Goal: Understand site structure

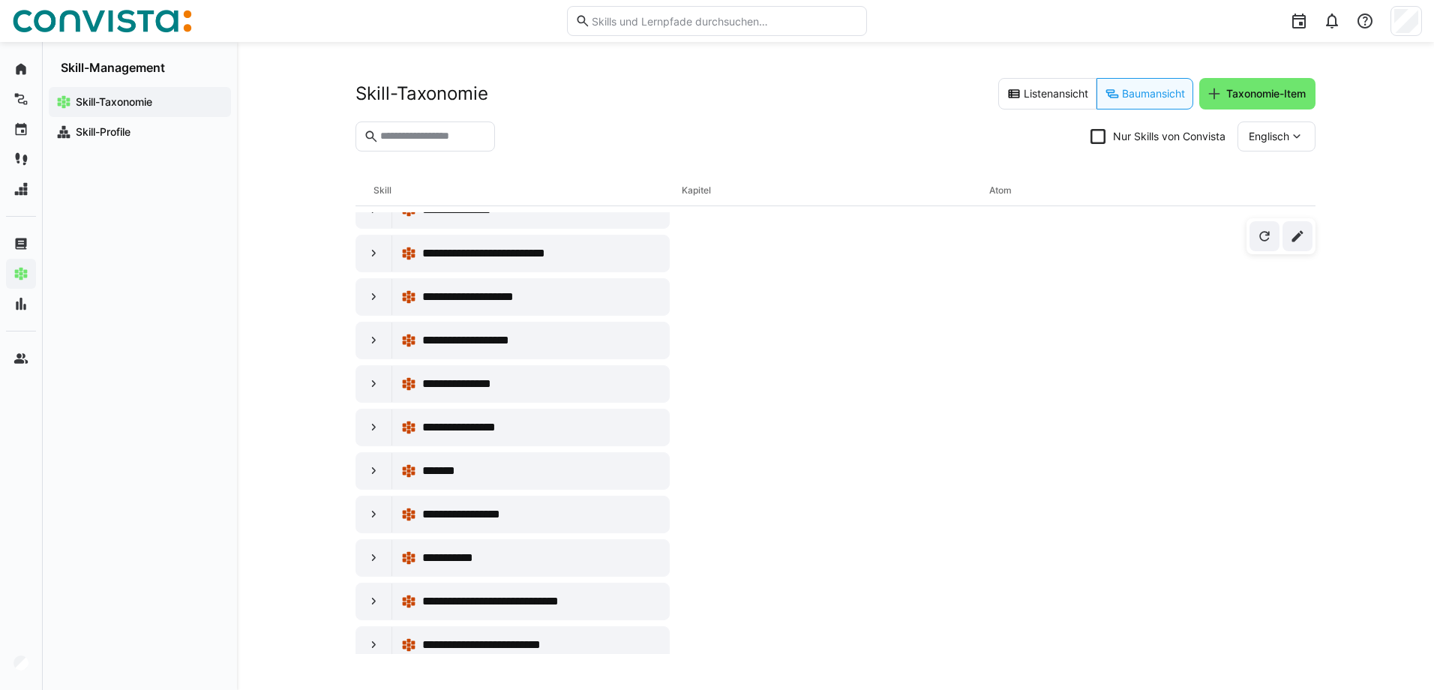
scroll to position [450, 0]
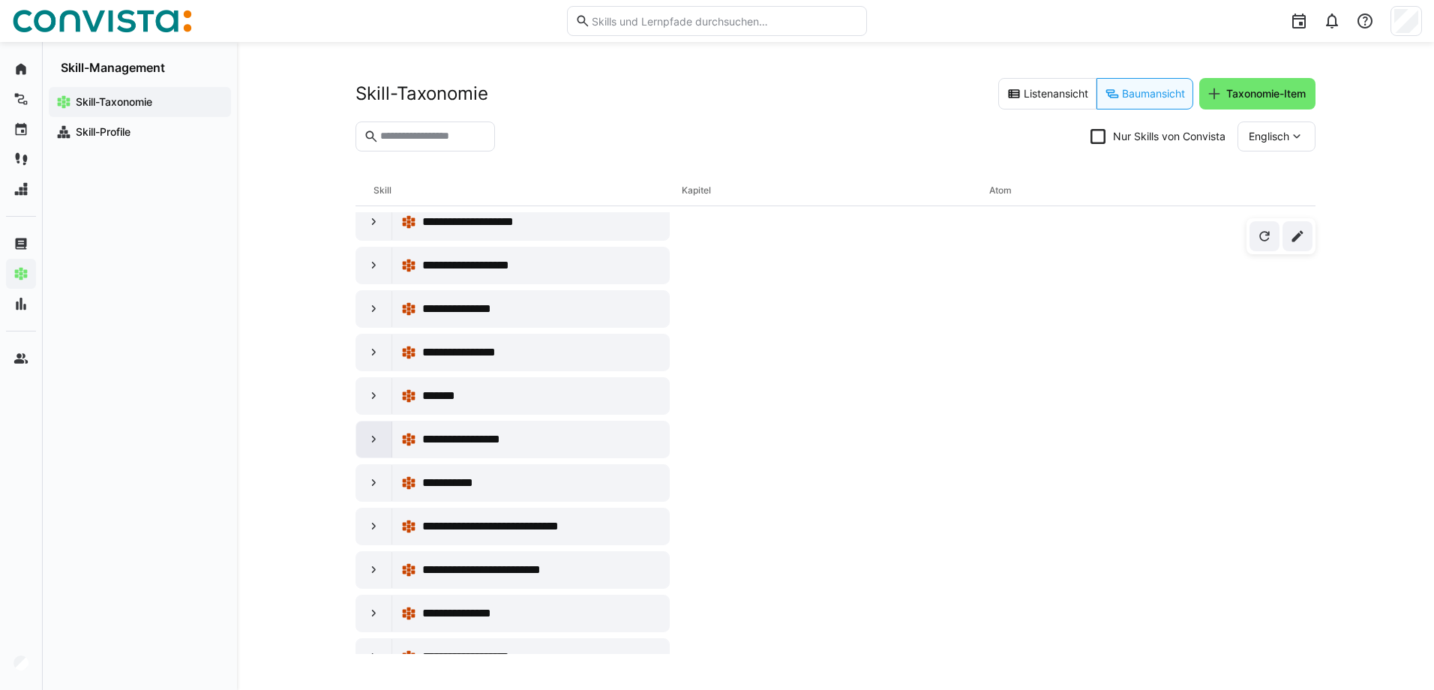
click at [383, 439] on div at bounding box center [374, 440] width 36 height 36
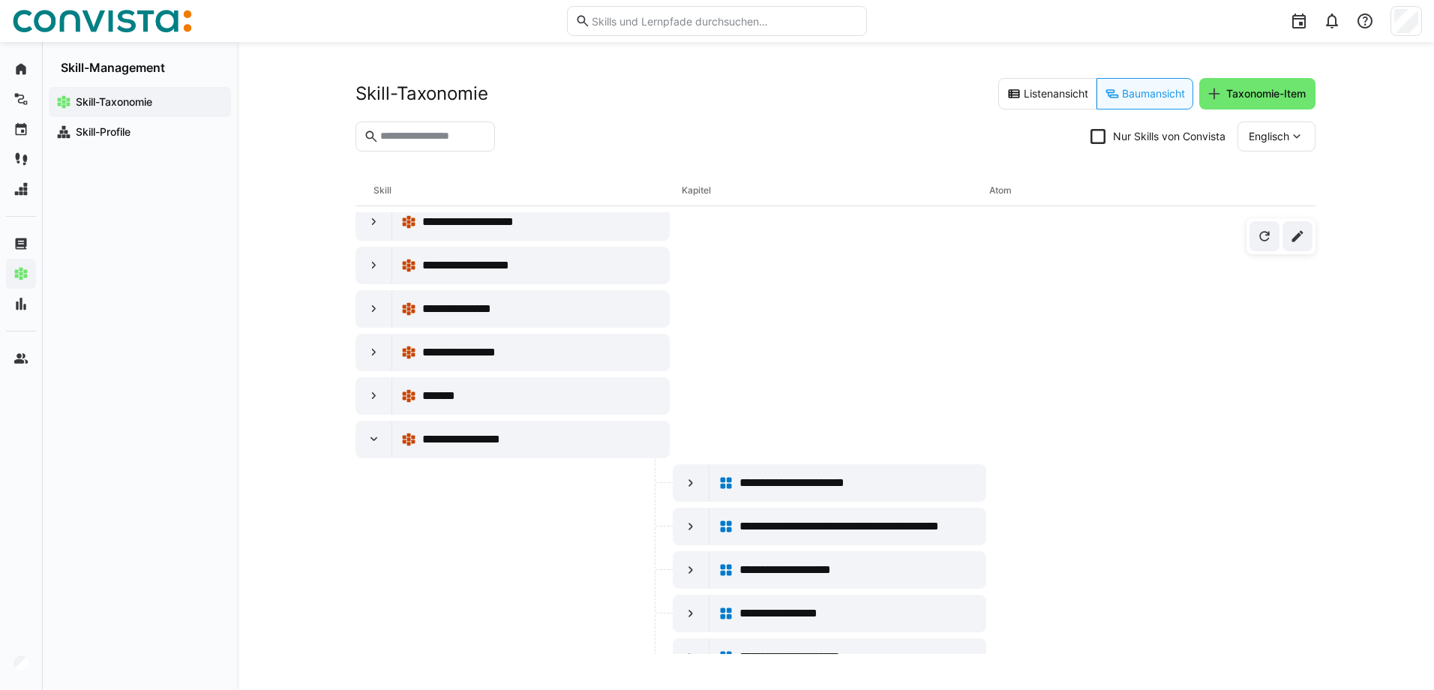
click at [1293, 140] on eds-icon at bounding box center [1297, 136] width 15 height 15
click at [1281, 203] on span "Deutsch" at bounding box center [1269, 207] width 41 height 15
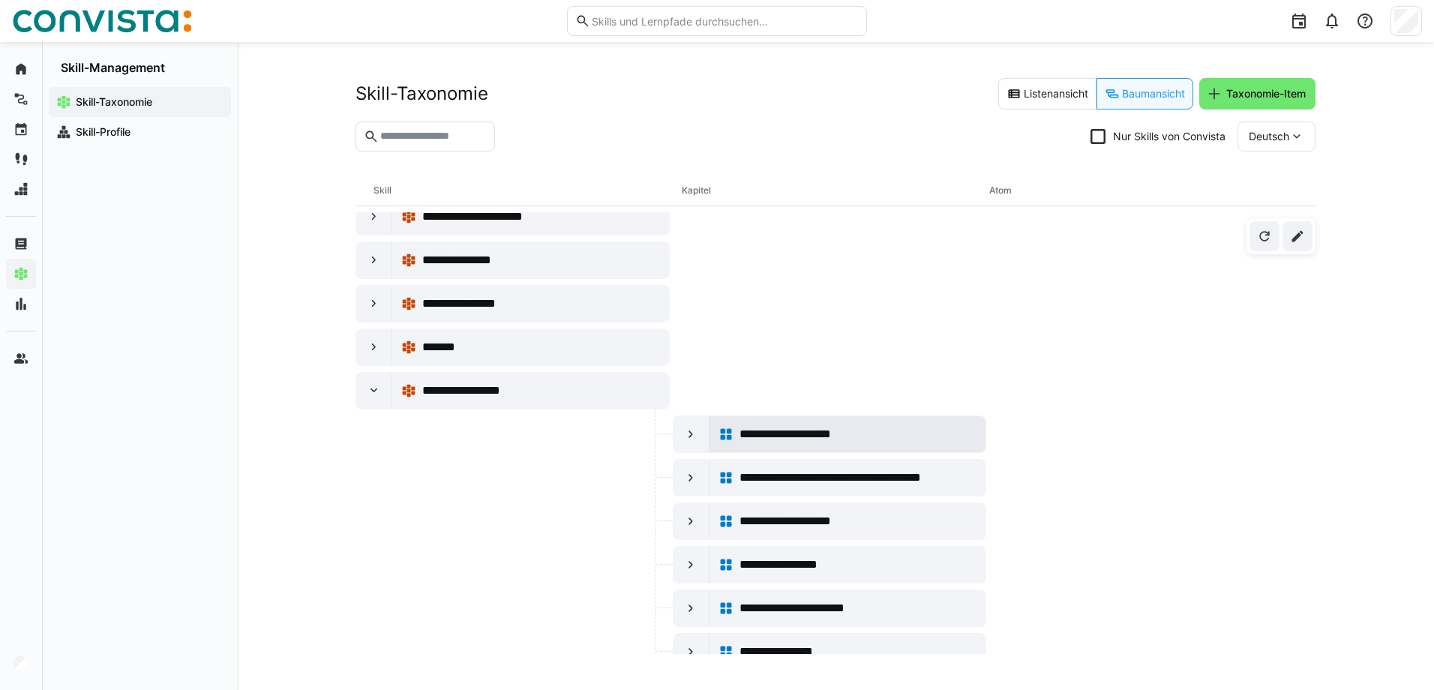
scroll to position [525, 0]
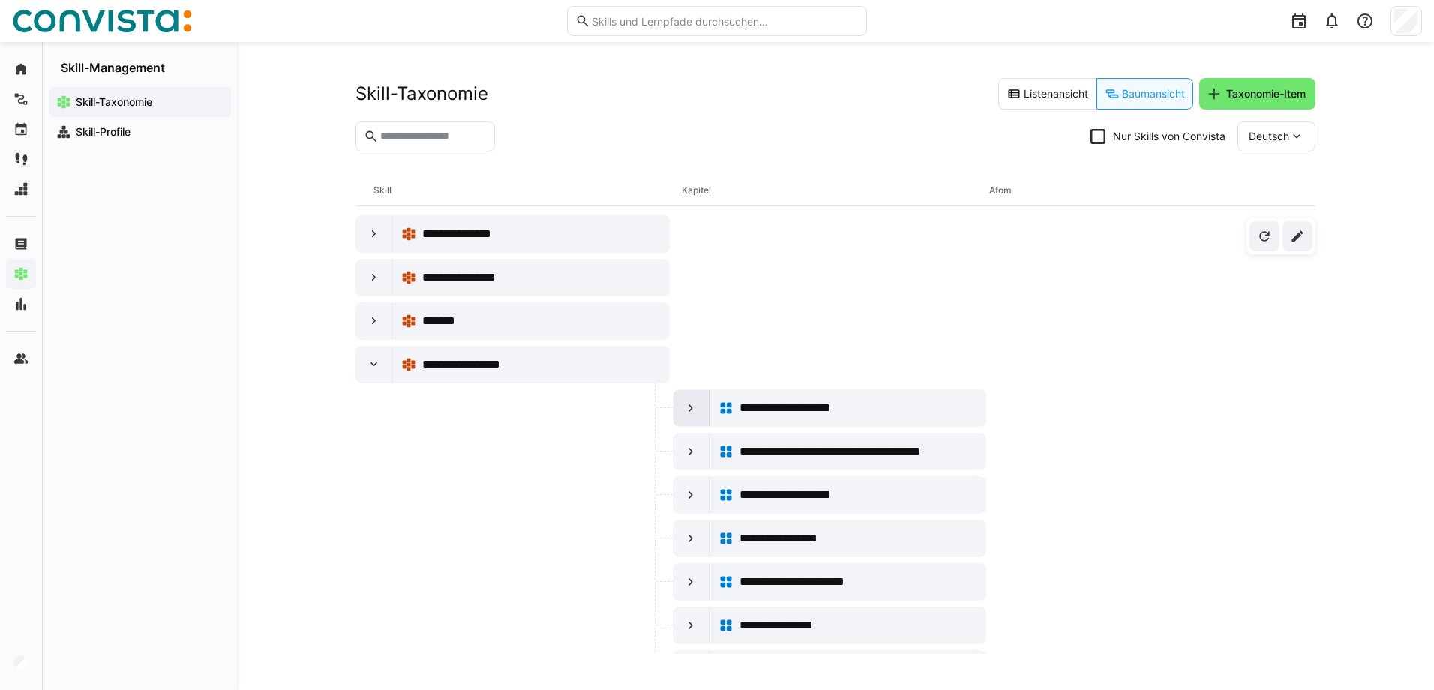
click at [694, 401] on eds-icon at bounding box center [690, 408] width 15 height 15
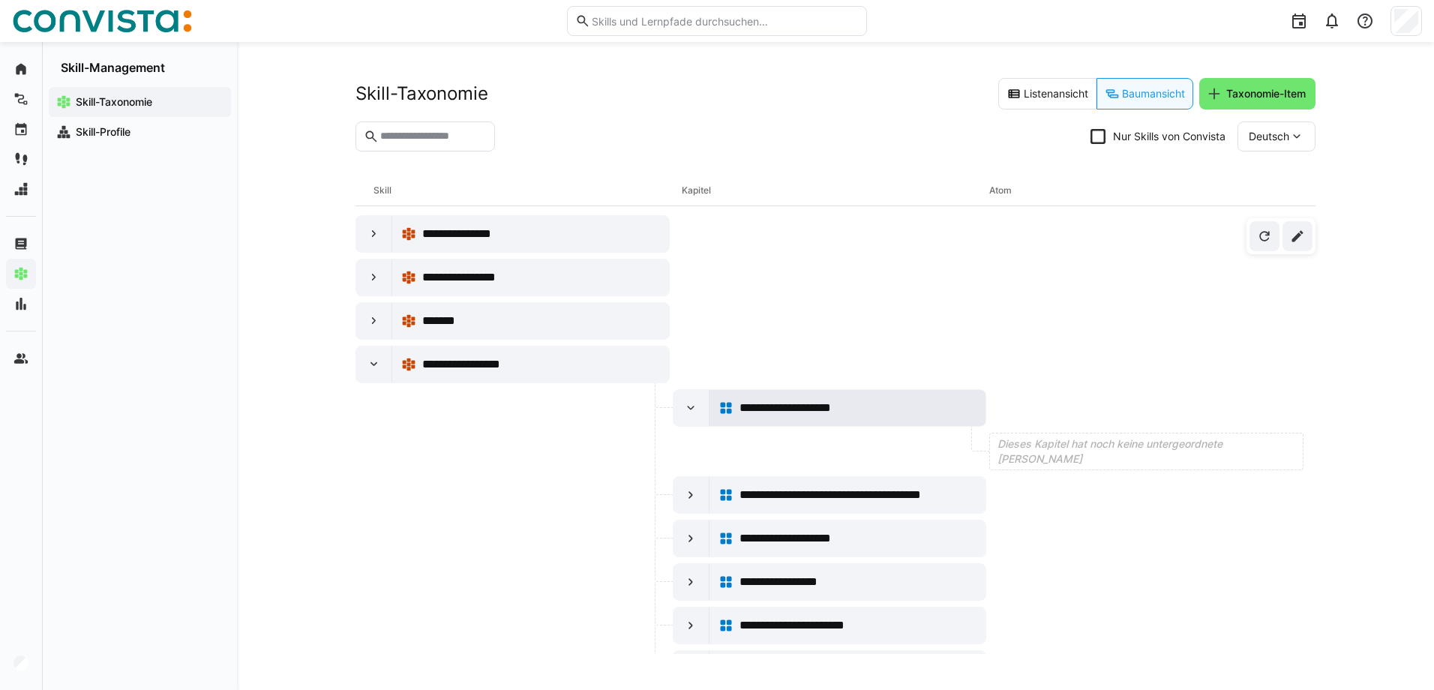
click at [788, 404] on span "**********" at bounding box center [802, 408] width 124 height 18
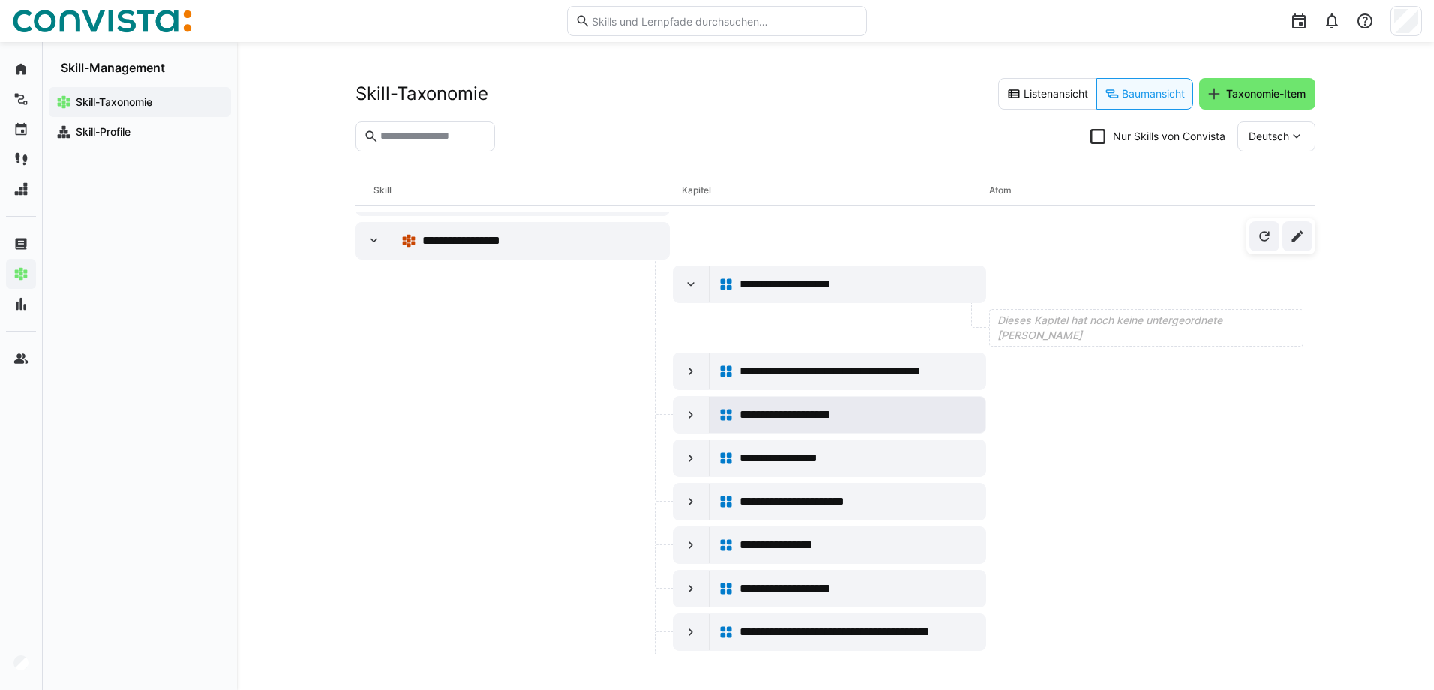
scroll to position [675, 0]
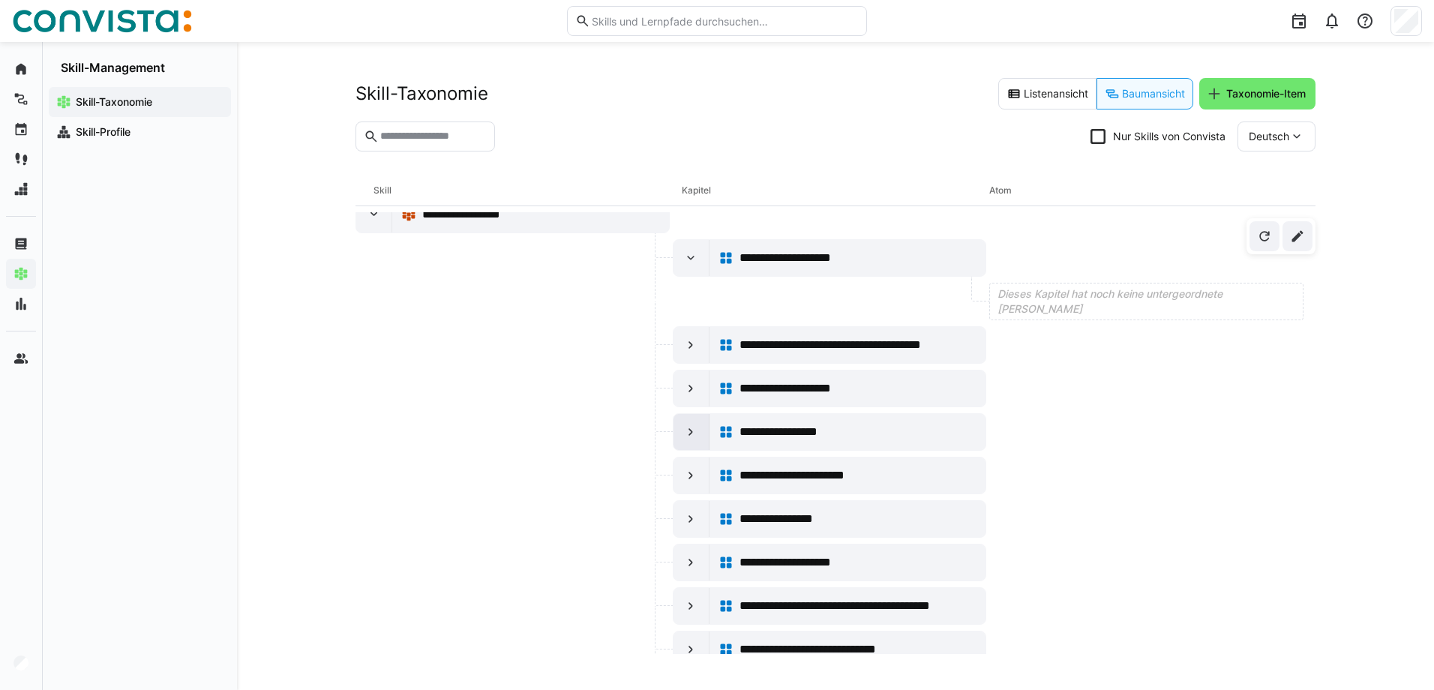
click at [693, 430] on eds-icon at bounding box center [690, 432] width 15 height 15
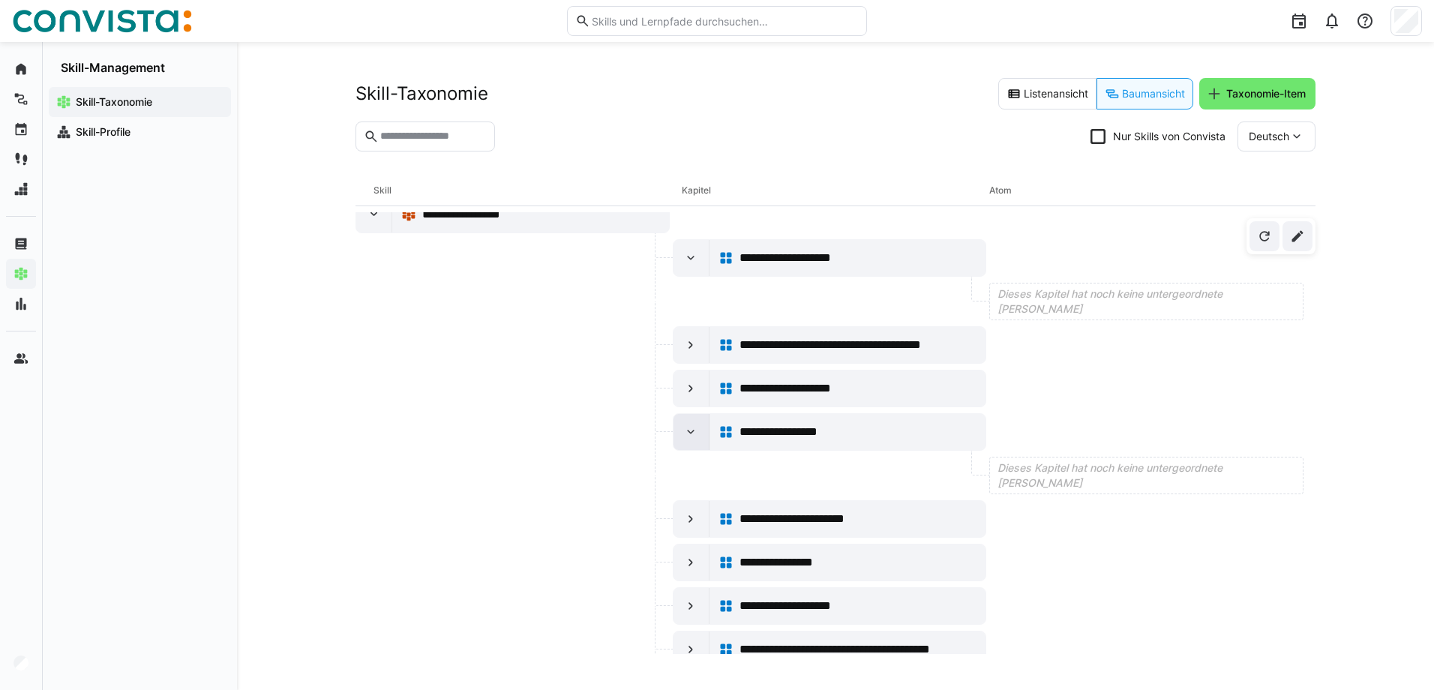
click at [693, 429] on eds-icon at bounding box center [690, 432] width 15 height 15
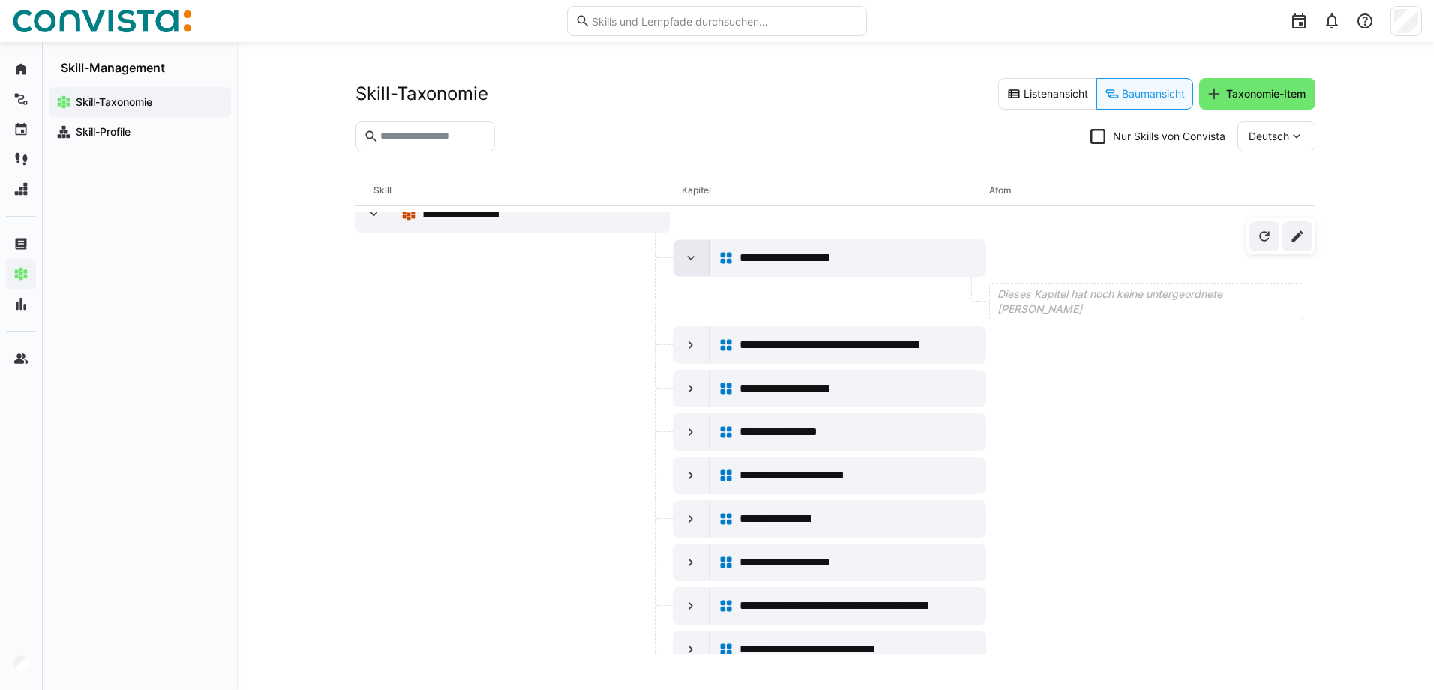
click at [691, 257] on eds-icon at bounding box center [690, 258] width 15 height 15
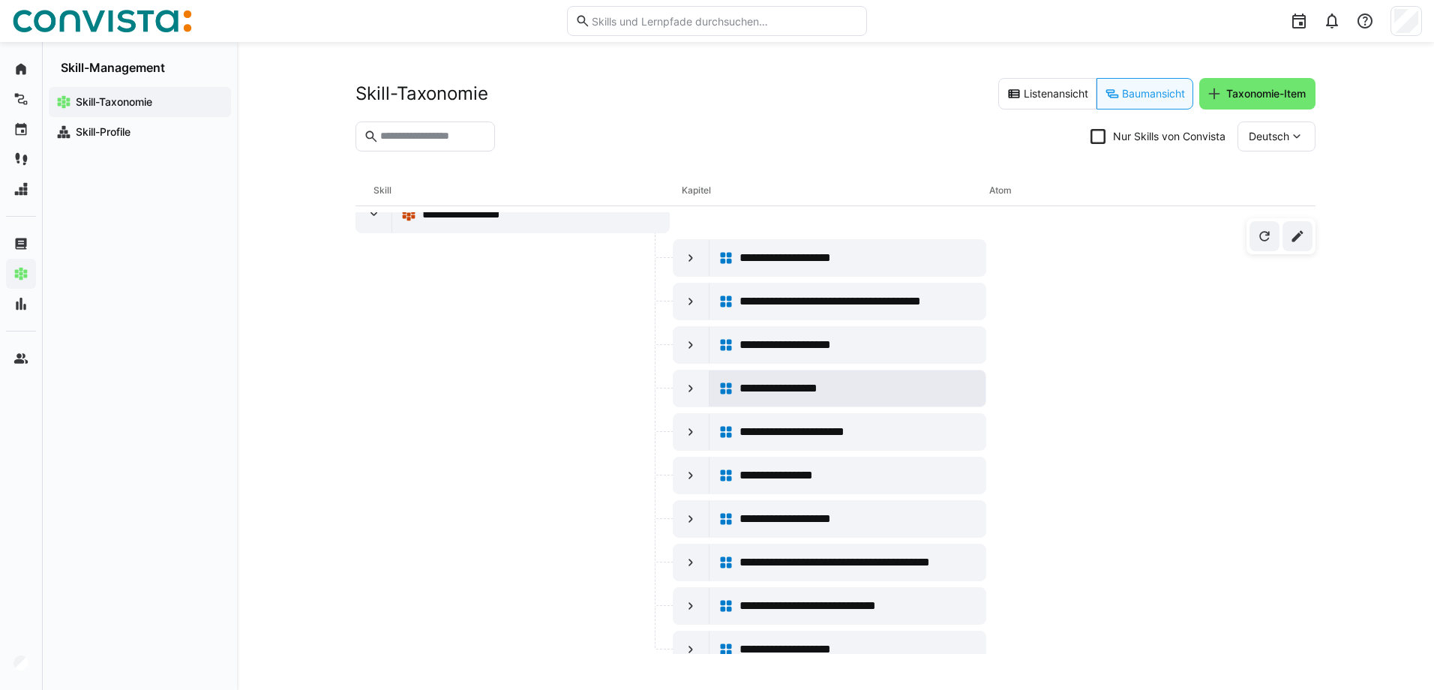
click at [773, 390] on span "**********" at bounding box center [793, 389] width 107 height 18
